Goal: Task Accomplishment & Management: Manage account settings

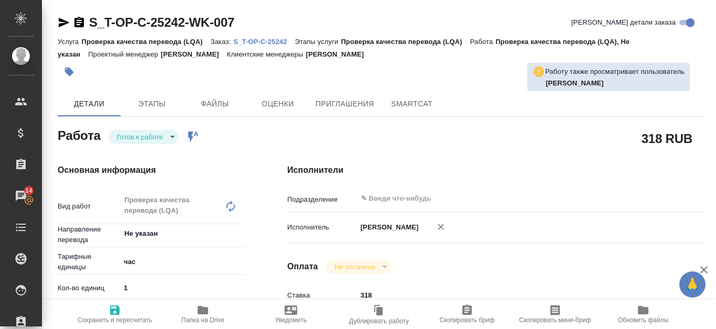
click at [274, 42] on p "S_T-OP-C-25242" at bounding box center [263, 42] width 61 height 8
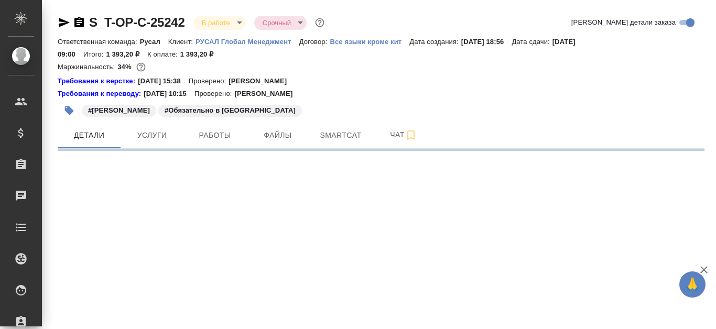
select select "RU"
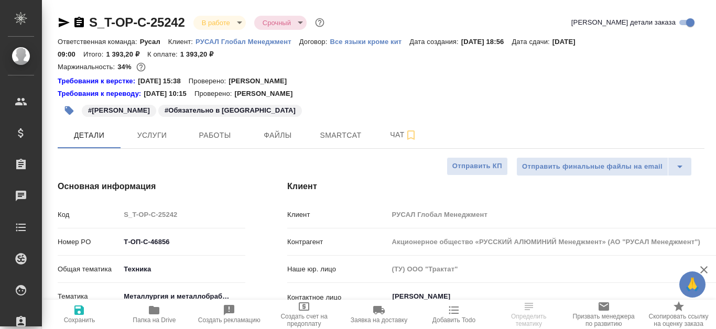
type textarea "x"
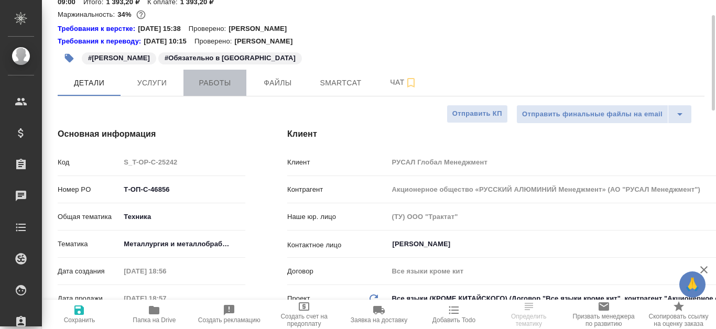
click at [228, 82] on span "Работы" at bounding box center [215, 83] width 50 height 13
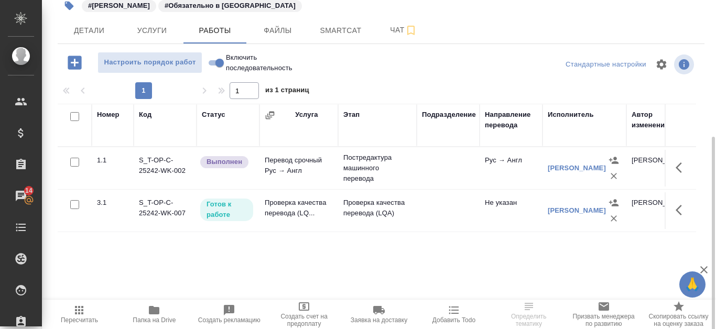
scroll to position [142, 0]
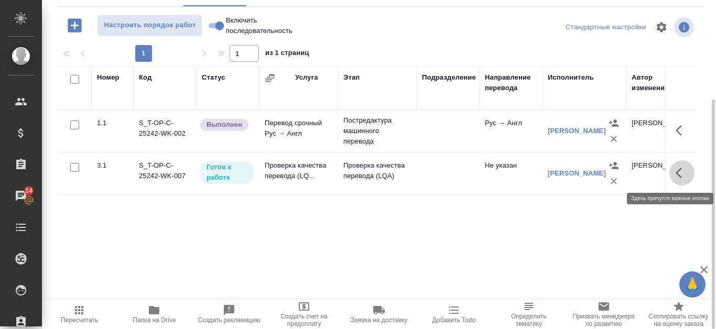
click at [681, 169] on icon "button" at bounding box center [679, 173] width 6 height 10
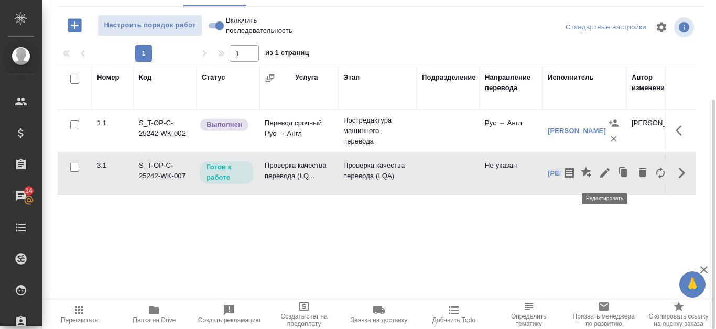
click at [608, 175] on icon "button" at bounding box center [605, 173] width 13 height 13
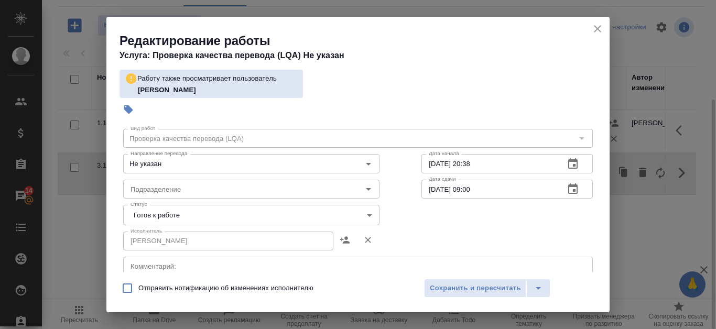
scroll to position [52, 0]
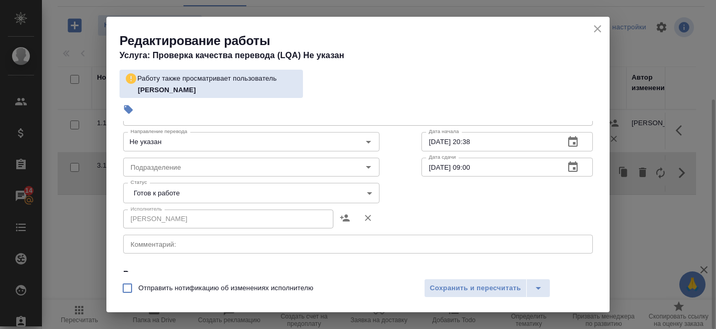
click at [354, 193] on body "🙏 .cls-1 fill:#fff; AWATERA Kanataeva [PERSON_NAME] Спецификации Заказы 14 Чаты…" at bounding box center [358, 164] width 716 height 329
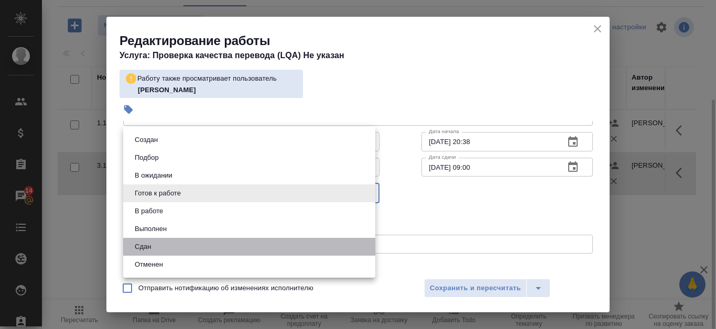
click at [256, 247] on li "Сдан" at bounding box center [249, 247] width 252 height 18
type input "closed"
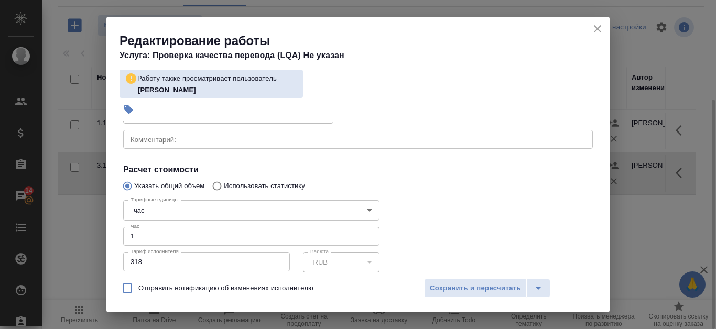
scroll to position [210, 0]
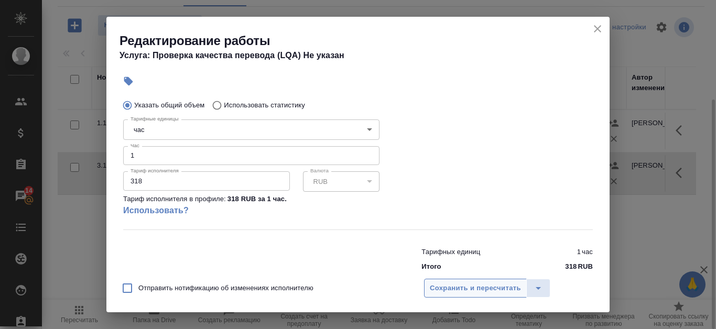
click at [457, 283] on span "Сохранить и пересчитать" at bounding box center [475, 289] width 91 height 12
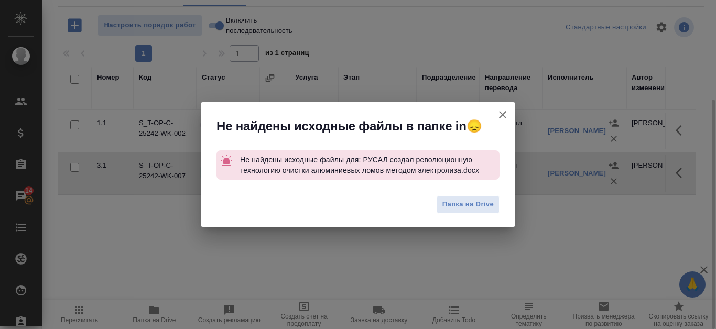
click at [506, 117] on icon "button" at bounding box center [502, 115] width 13 height 13
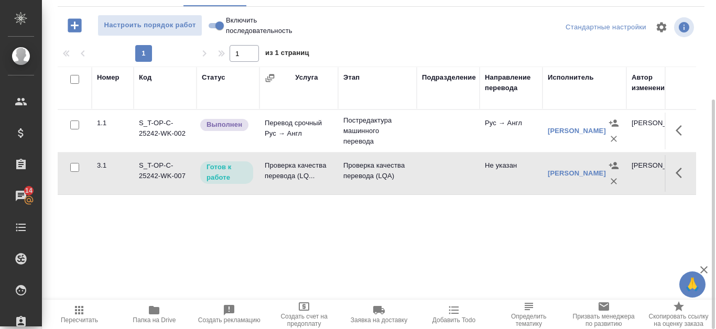
click at [217, 26] on input "Включить последовательность" at bounding box center [220, 25] width 38 height 13
checkbox input "true"
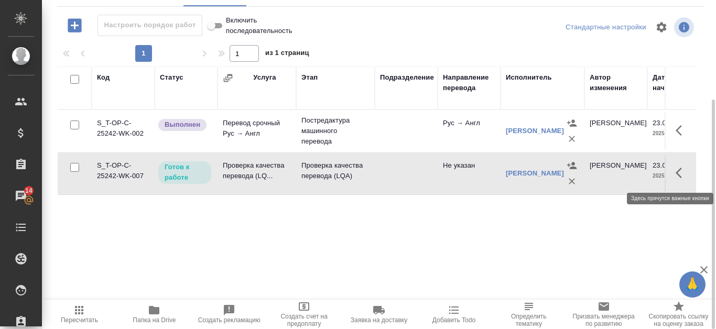
click at [683, 172] on icon "button" at bounding box center [682, 173] width 13 height 13
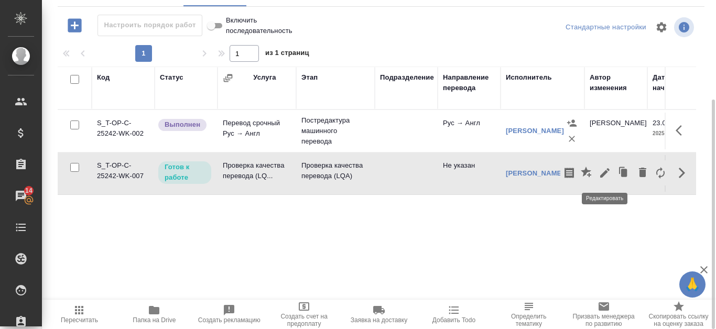
click at [604, 175] on icon "button" at bounding box center [604, 172] width 9 height 9
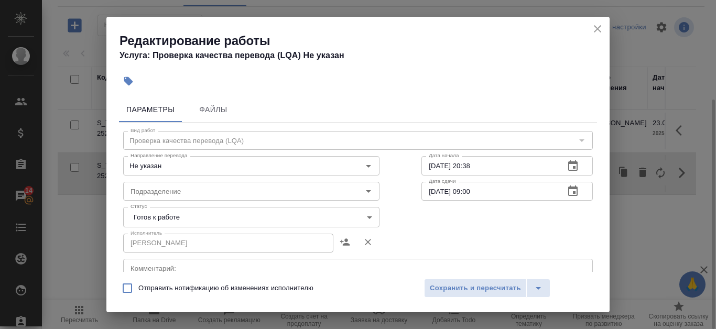
click at [362, 221] on body "🙏 .cls-1 fill:#fff; AWATERA Kanataeva Ekaterina Клиенты Спецификации Заказы 14 …" at bounding box center [358, 164] width 716 height 329
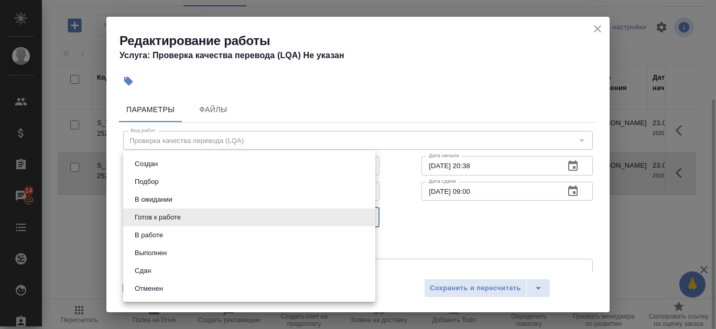
click at [248, 270] on li "Сдан" at bounding box center [249, 271] width 252 height 18
type input "closed"
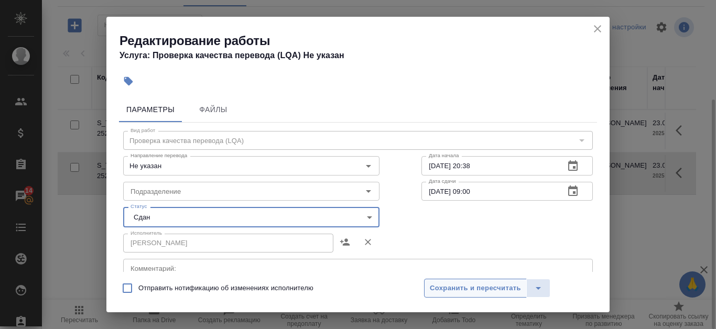
click at [503, 291] on span "Сохранить и пересчитать" at bounding box center [475, 289] width 91 height 12
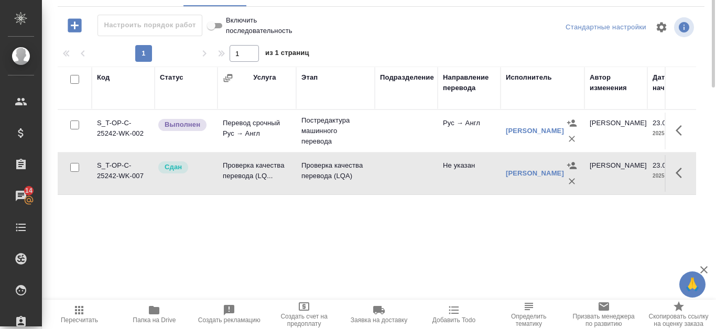
scroll to position [0, 0]
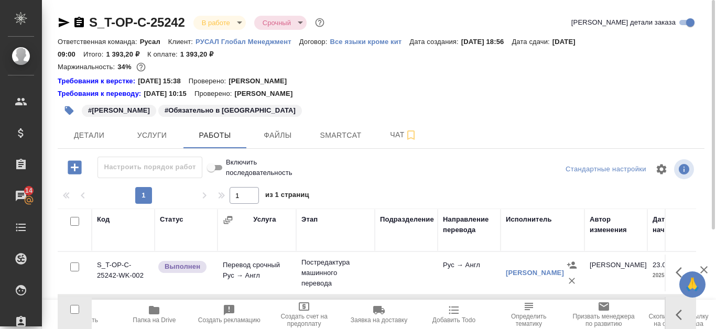
click at [63, 17] on icon "button" at bounding box center [64, 22] width 13 height 13
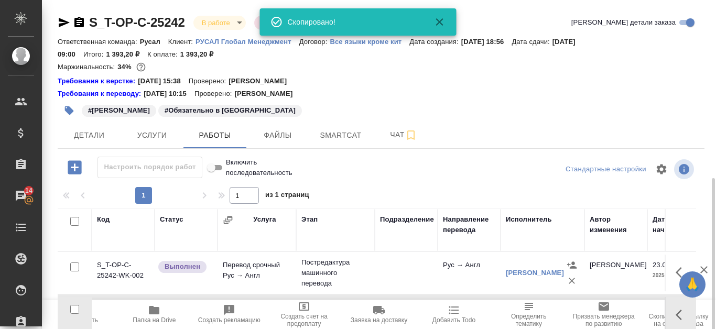
scroll to position [105, 0]
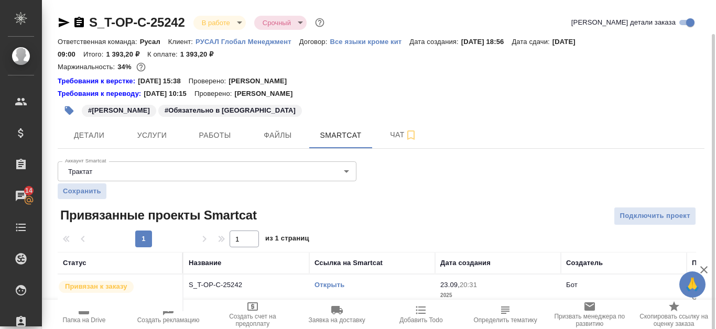
scroll to position [17, 0]
